Goal: Connect with others: Connect with others

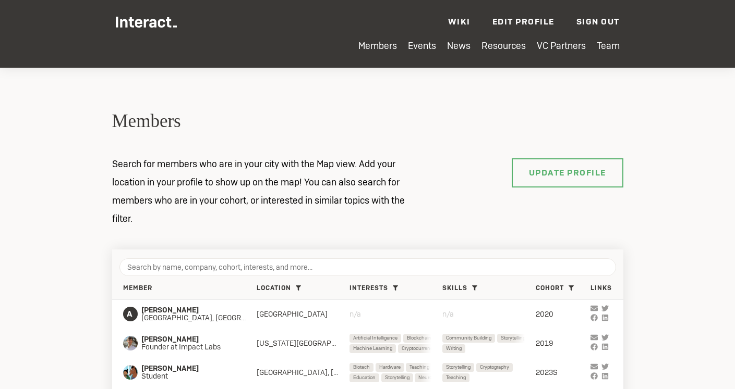
click at [409, 126] on h2 "Members" at bounding box center [367, 121] width 511 height 25
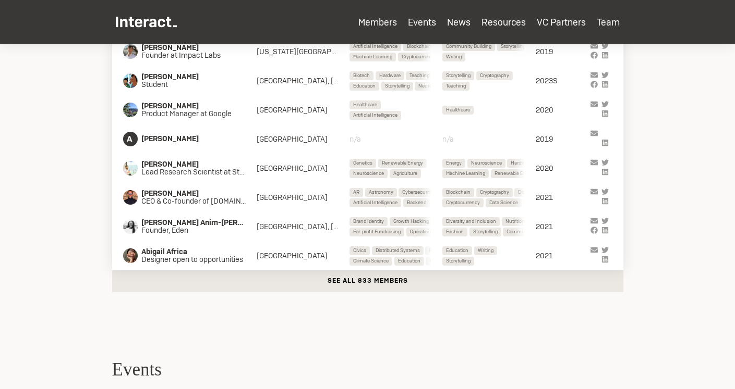
scroll to position [511, 0]
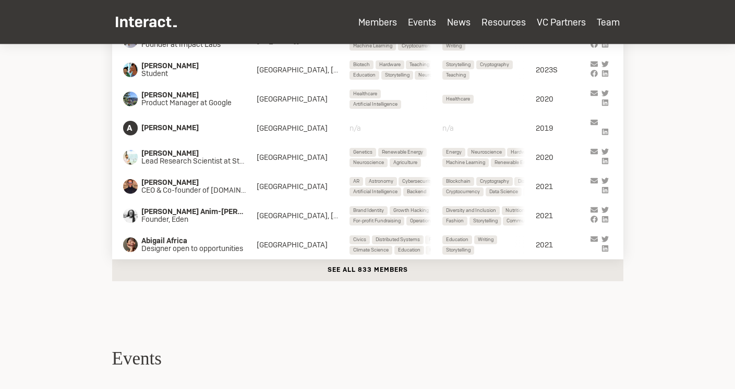
click at [425, 277] on button "See all 833 members" at bounding box center [367, 271] width 511 height 22
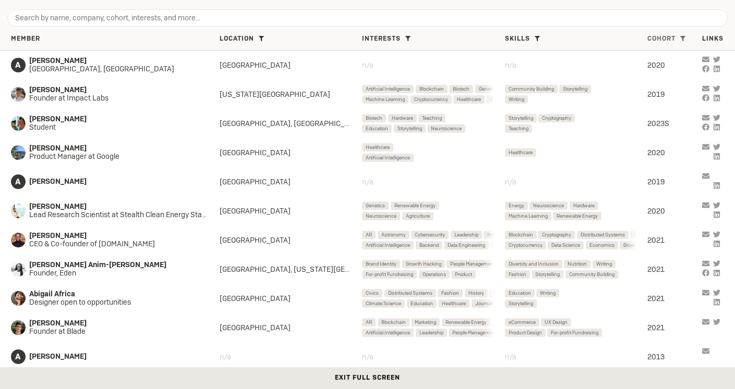
click at [667, 42] on span "Cohort" at bounding box center [661, 39] width 28 height 8
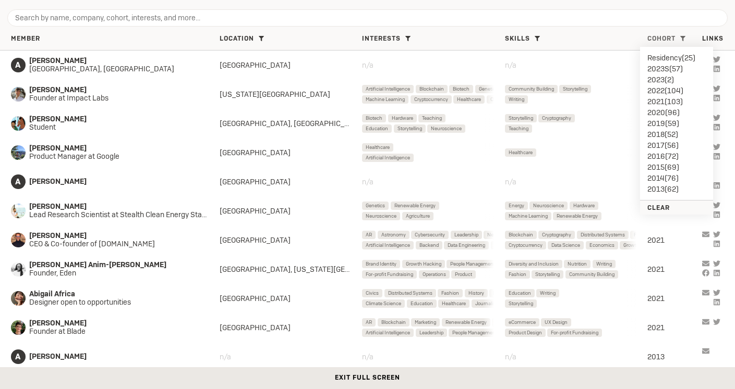
click at [662, 65] on li "2023S ( 57 )" at bounding box center [676, 68] width 58 height 11
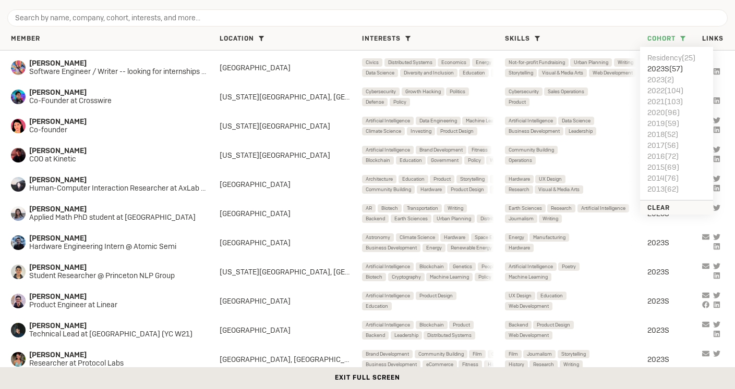
scroll to position [943, 0]
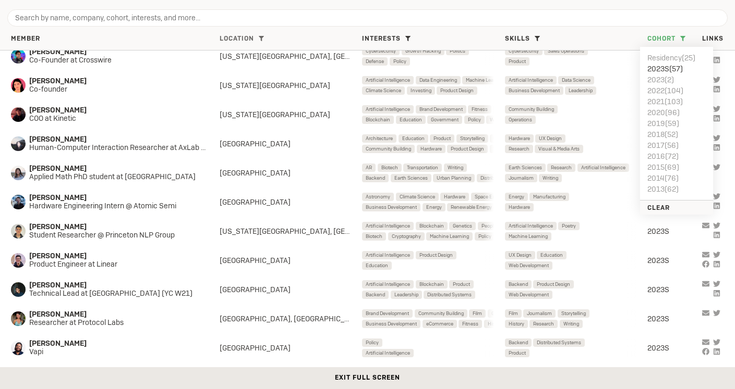
click at [258, 40] on span at bounding box center [260, 38] width 11 height 11
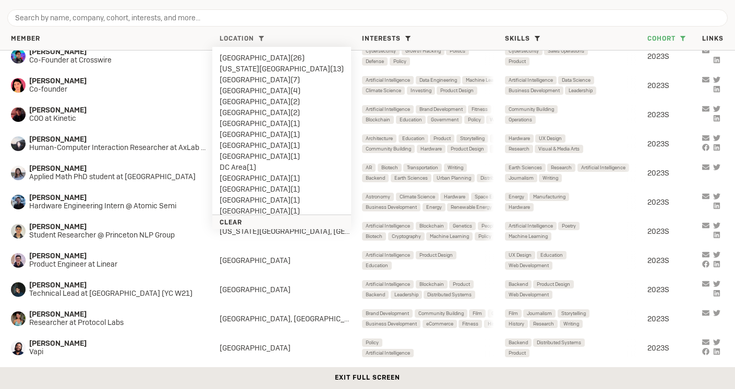
click at [253, 67] on li "[US_STATE][GEOGRAPHIC_DATA] ( 13 )" at bounding box center [281, 68] width 124 height 11
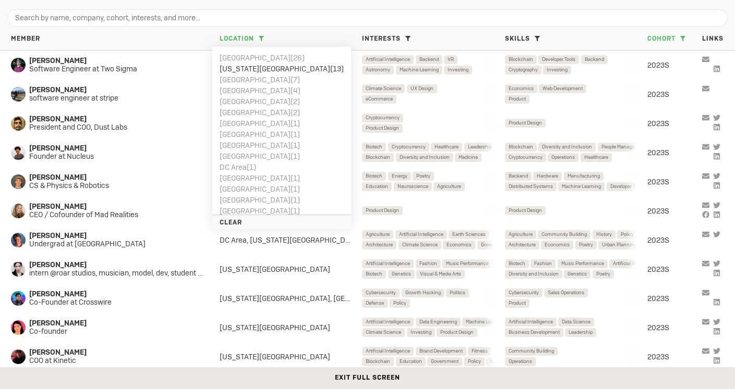
click at [276, 3] on div at bounding box center [367, 14] width 735 height 29
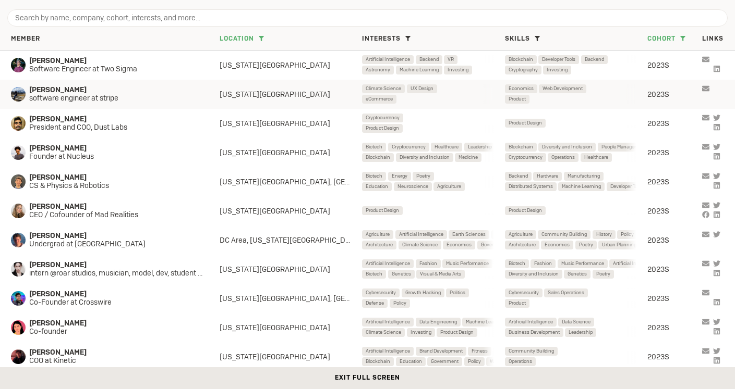
click at [94, 91] on span "[PERSON_NAME]" at bounding box center [115, 90] width 172 height 8
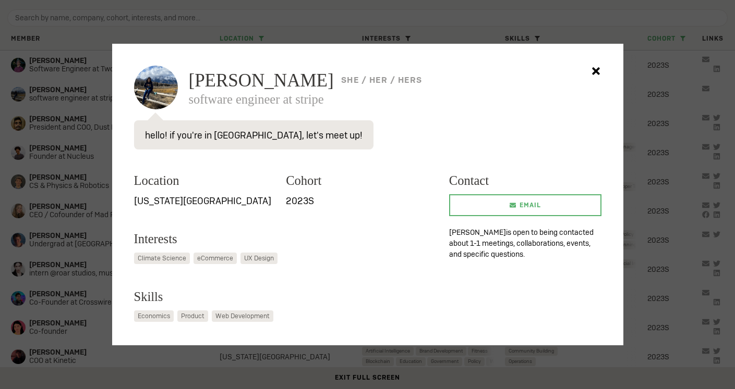
click at [215, 185] on h3 "Location" at bounding box center [204, 181] width 141 height 19
click at [70, 97] on div at bounding box center [367, 194] width 735 height 389
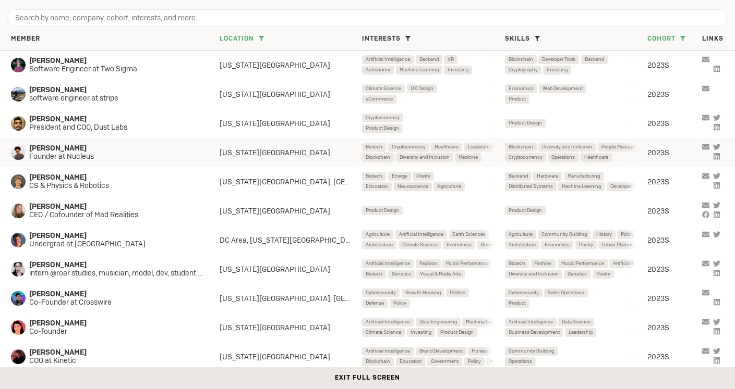
click at [109, 159] on span "Founder at Nucleus" at bounding box center [115, 157] width 172 height 8
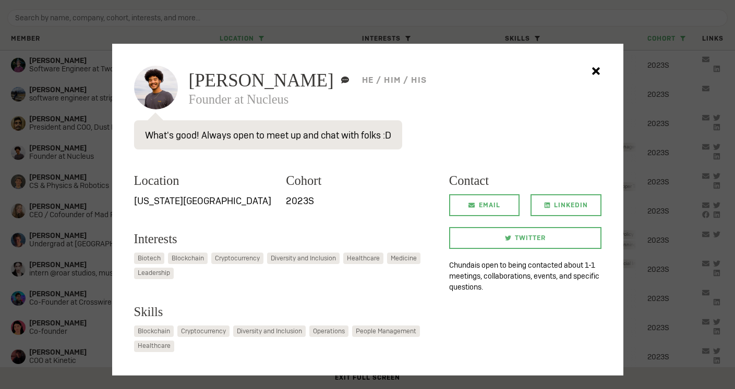
click at [243, 155] on div "Location [US_STATE][GEOGRAPHIC_DATA]" at bounding box center [210, 179] width 152 height 58
click at [247, 184] on h3 "Location" at bounding box center [204, 181] width 141 height 19
click at [96, 138] on div at bounding box center [367, 194] width 735 height 389
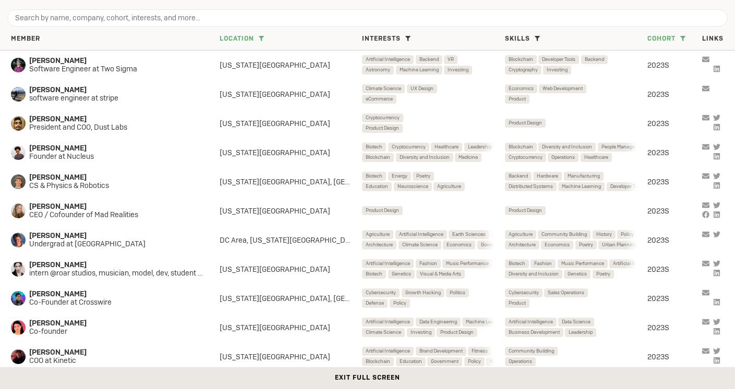
click at [572, 6] on div at bounding box center [367, 14] width 735 height 29
click at [477, 3] on div at bounding box center [367, 14] width 735 height 29
click at [439, 5] on div at bounding box center [367, 14] width 735 height 29
click at [357, 4] on div at bounding box center [367, 14] width 735 height 29
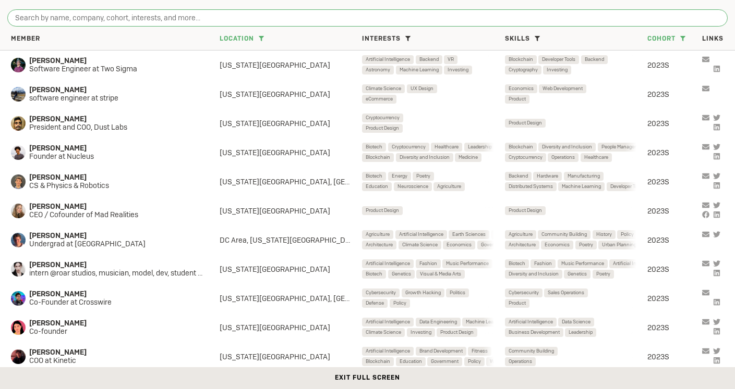
click at [334, 10] on input "search" at bounding box center [367, 18] width 720 height 18
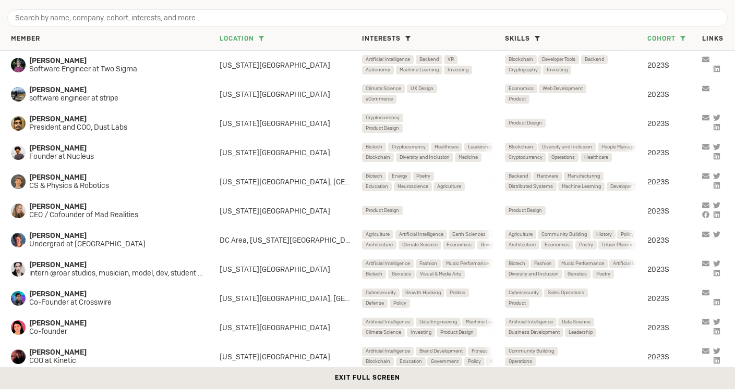
click at [329, 5] on div at bounding box center [367, 14] width 735 height 29
click at [382, 38] on span "Interests" at bounding box center [381, 39] width 39 height 8
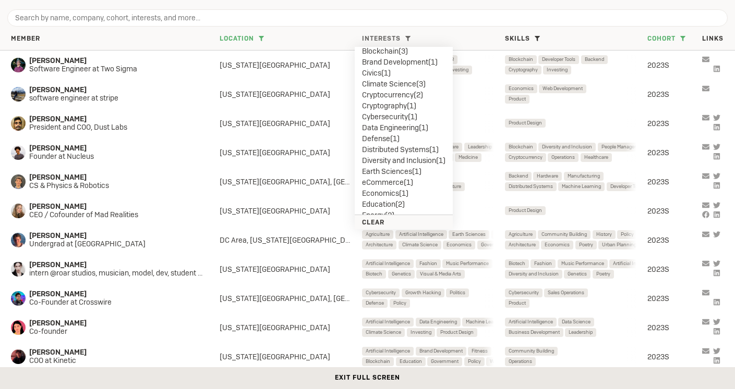
scroll to position [90, 0]
click at [411, 154] on li "Diversity and Inclusion ( 1 )" at bounding box center [403, 153] width 83 height 11
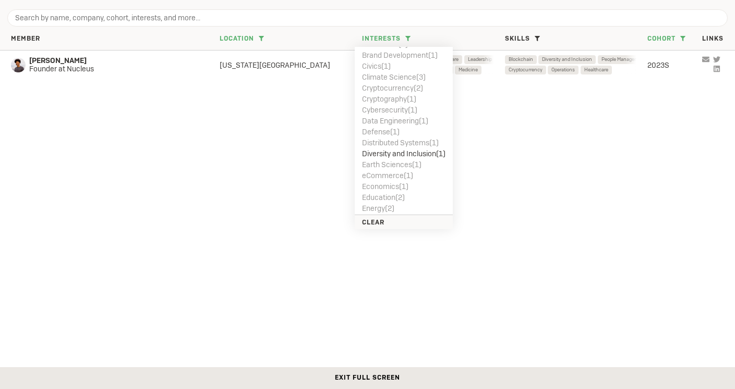
click at [301, 165] on div "[PERSON_NAME] Founder at Nucleus [US_STATE][GEOGRAPHIC_DATA] Biotech Cryptocurr…" at bounding box center [367, 210] width 735 height 319
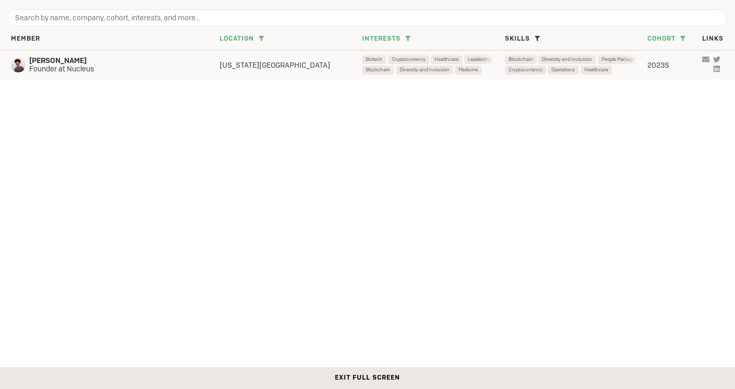
click at [99, 64] on span "[PERSON_NAME]" at bounding box center [115, 61] width 172 height 8
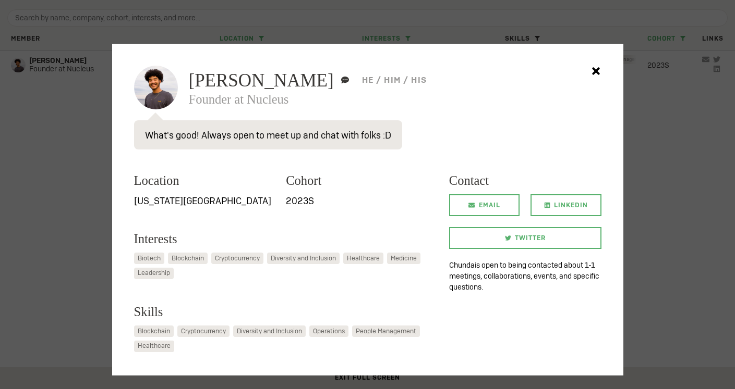
click at [252, 169] on div "Location [US_STATE][GEOGRAPHIC_DATA]" at bounding box center [210, 179] width 152 height 58
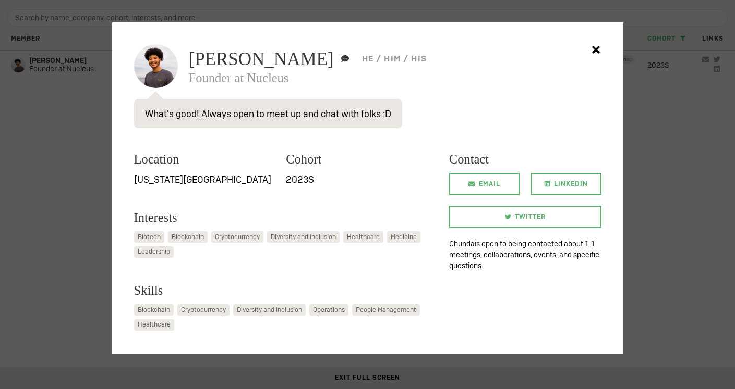
scroll to position [30, 0]
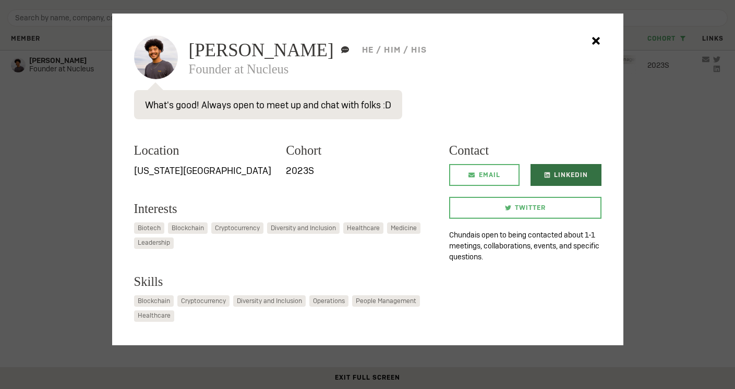
click at [566, 167] on span "LinkedIn" at bounding box center [571, 175] width 34 height 22
click at [640, 141] on div at bounding box center [367, 194] width 735 height 389
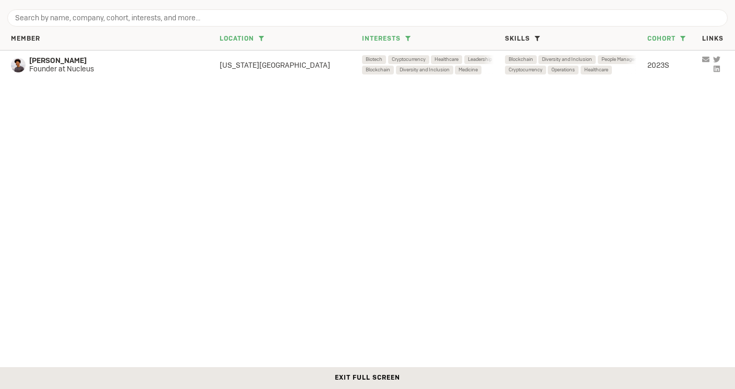
click at [362, 379] on button "Exit full screen" at bounding box center [367, 379] width 735 height 22
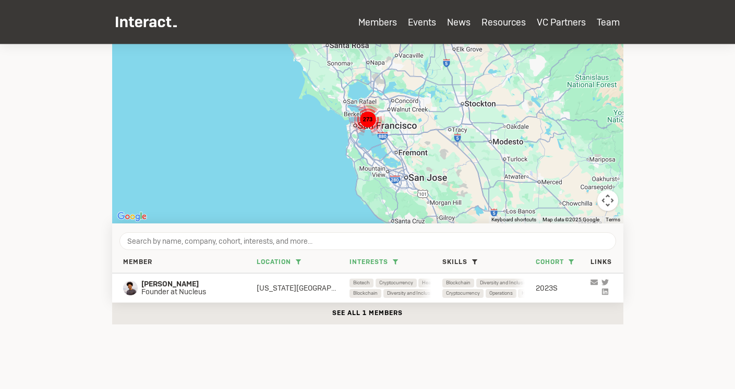
scroll to position [286, 0]
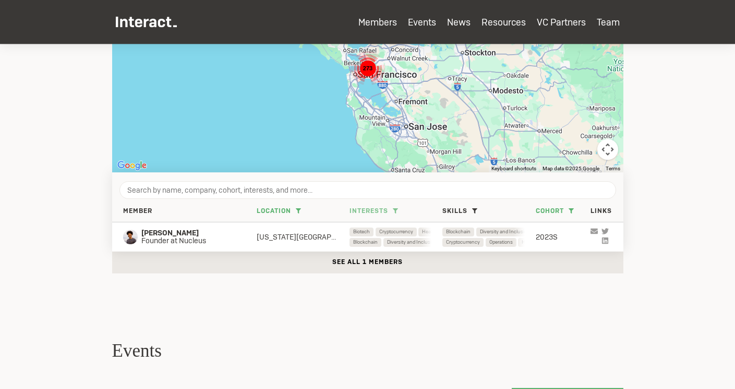
click at [373, 209] on span "Interests" at bounding box center [368, 211] width 39 height 8
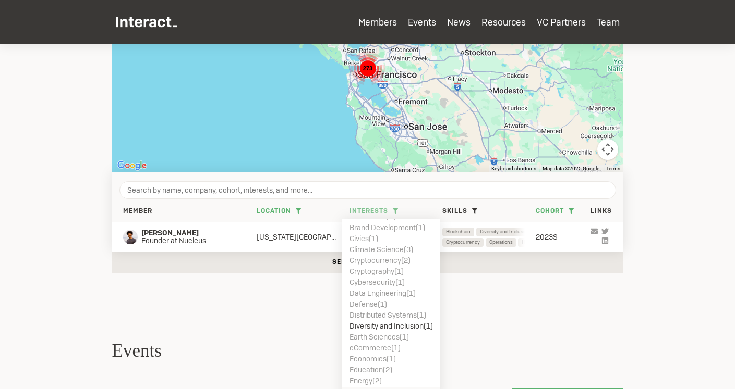
click at [386, 326] on li "Diversity and Inclusion ( 1 )" at bounding box center [390, 326] width 83 height 11
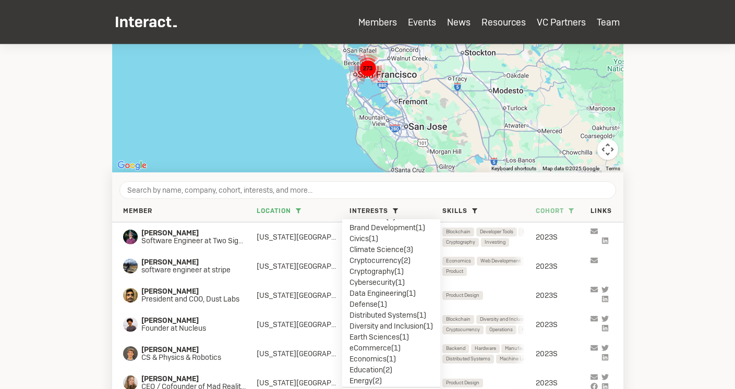
click at [544, 212] on span "Cohort" at bounding box center [549, 211] width 28 height 8
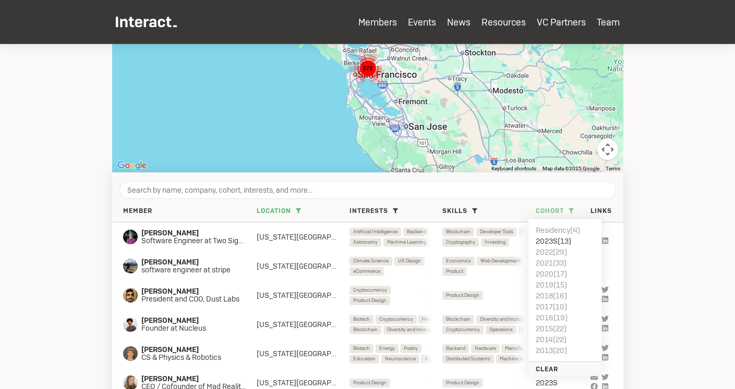
click at [561, 247] on li "2022 ( 29 )" at bounding box center [564, 252] width 58 height 11
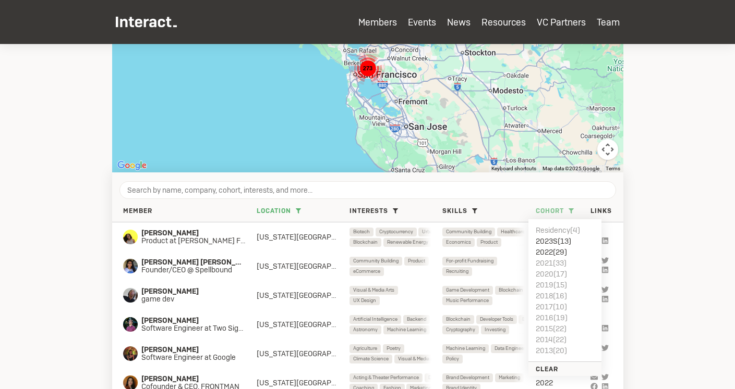
click at [557, 238] on li "2023S ( 13 )" at bounding box center [564, 241] width 58 height 11
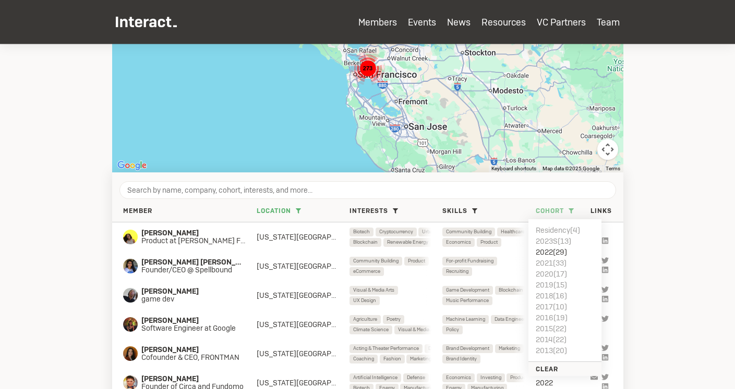
click at [542, 240] on li "2023S ( 13 )" at bounding box center [564, 241] width 58 height 11
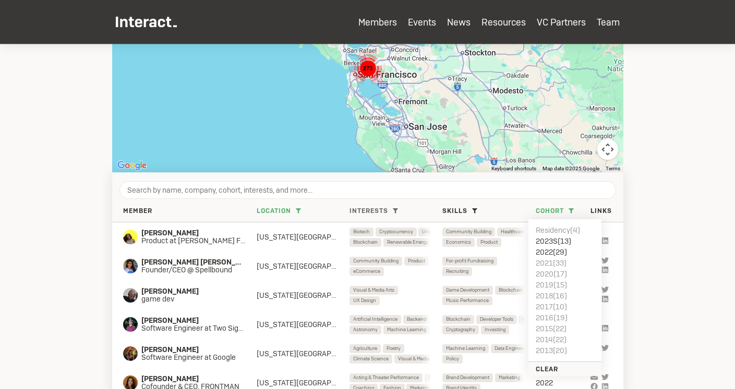
click at [393, 214] on span at bounding box center [395, 210] width 11 height 11
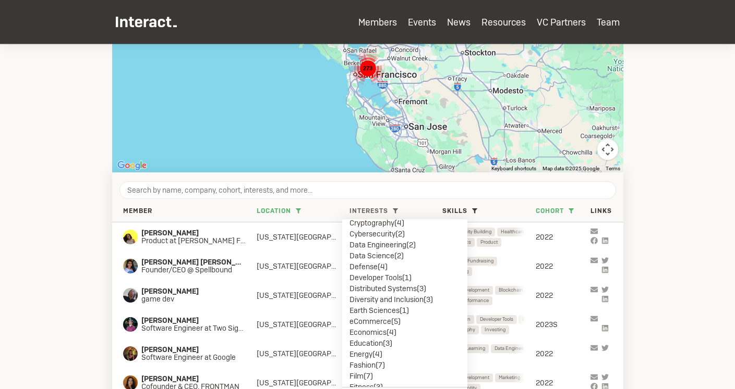
scroll to position [206, 0]
click at [419, 303] on li "Earth Sciences ( 1 )" at bounding box center [404, 308] width 111 height 11
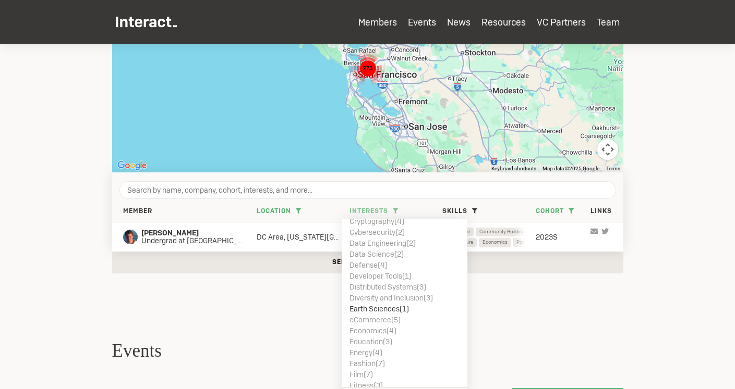
click at [419, 303] on li "Earth Sciences ( 1 )" at bounding box center [404, 308] width 111 height 11
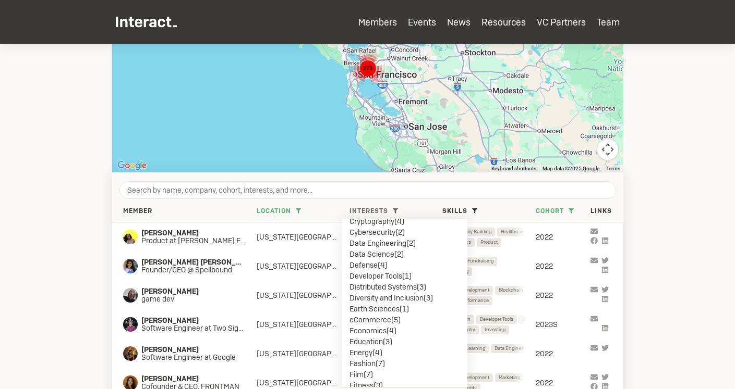
click at [423, 297] on li "Diversity and Inclusion ( 3 )" at bounding box center [404, 297] width 111 height 11
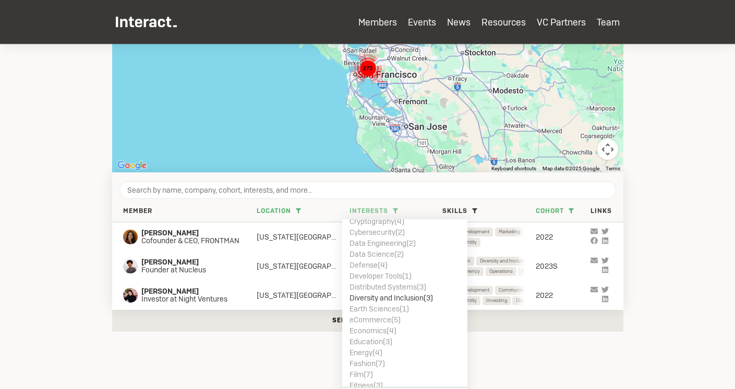
click at [413, 306] on li "Earth Sciences ( 1 )" at bounding box center [404, 308] width 111 height 11
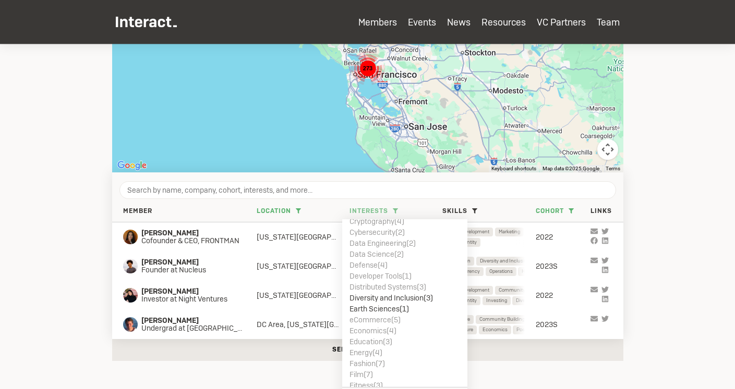
click at [413, 306] on li "Earth Sciences ( 1 )" at bounding box center [404, 308] width 111 height 11
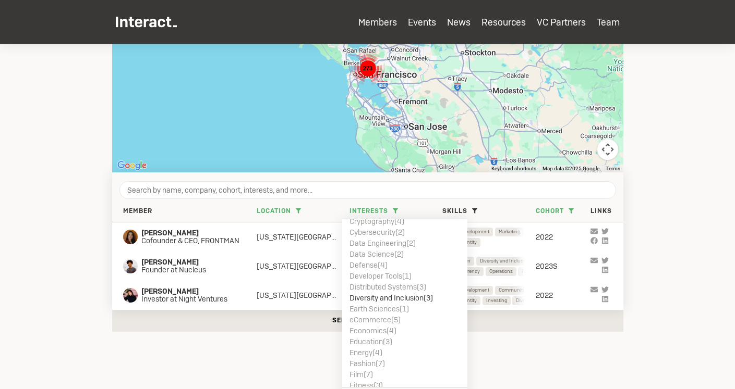
click at [683, 278] on section "Members Search for members who are in your city with the Map view. Add your loc…" at bounding box center [367, 56] width 735 height 596
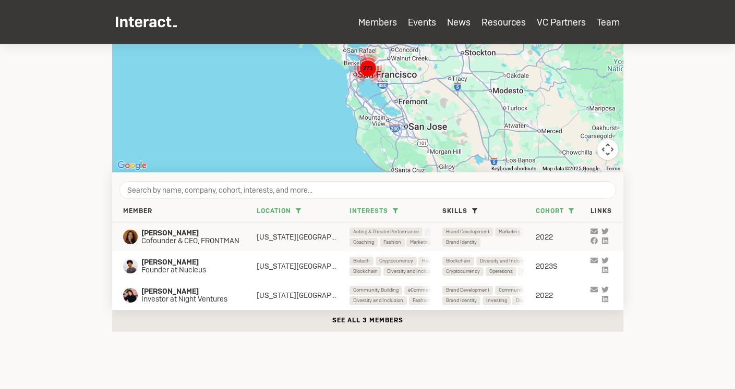
click at [239, 236] on span "[PERSON_NAME]" at bounding box center [195, 233] width 109 height 8
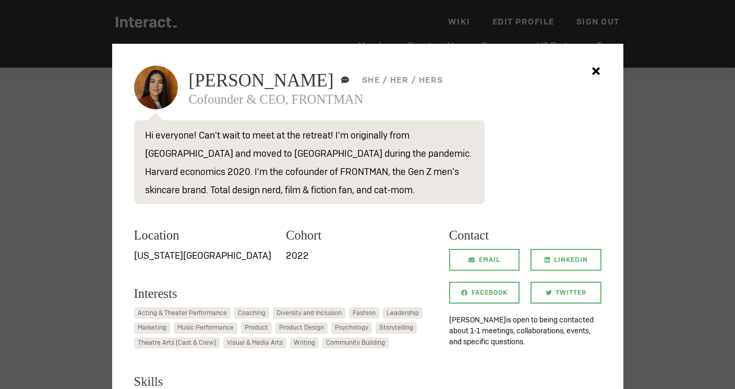
click at [237, 234] on h3 "Location" at bounding box center [204, 235] width 141 height 19
click at [560, 256] on span "LinkedIn" at bounding box center [571, 260] width 34 height 22
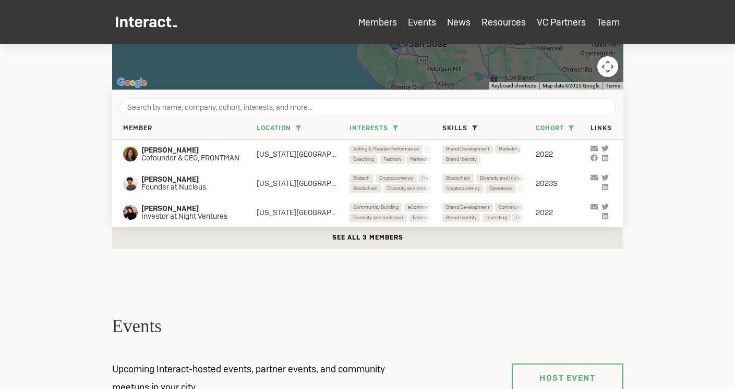
scroll to position [364, 0]
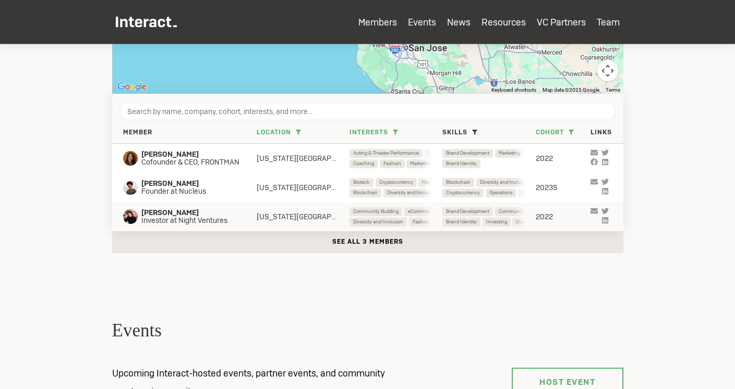
click at [217, 221] on span "Investor at Night Ventures" at bounding box center [189, 221] width 97 height 8
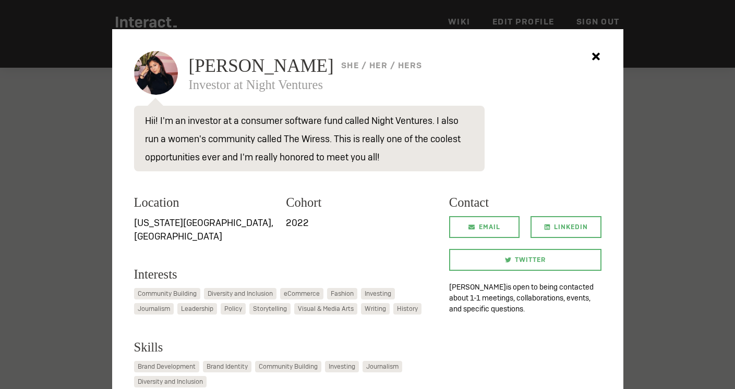
scroll to position [16, 0]
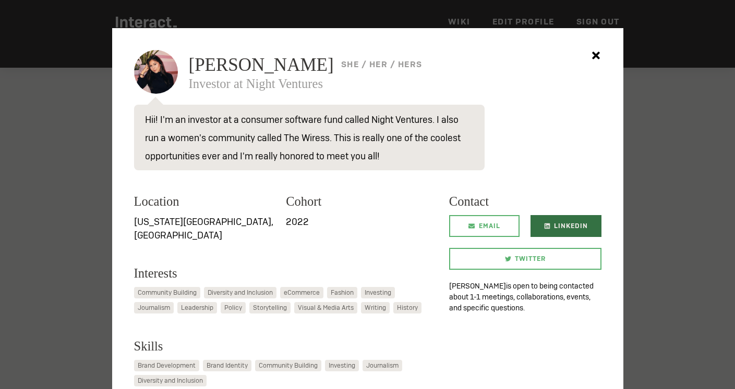
click at [542, 225] on link "LinkedIn" at bounding box center [565, 226] width 70 height 22
